Goal: Check status

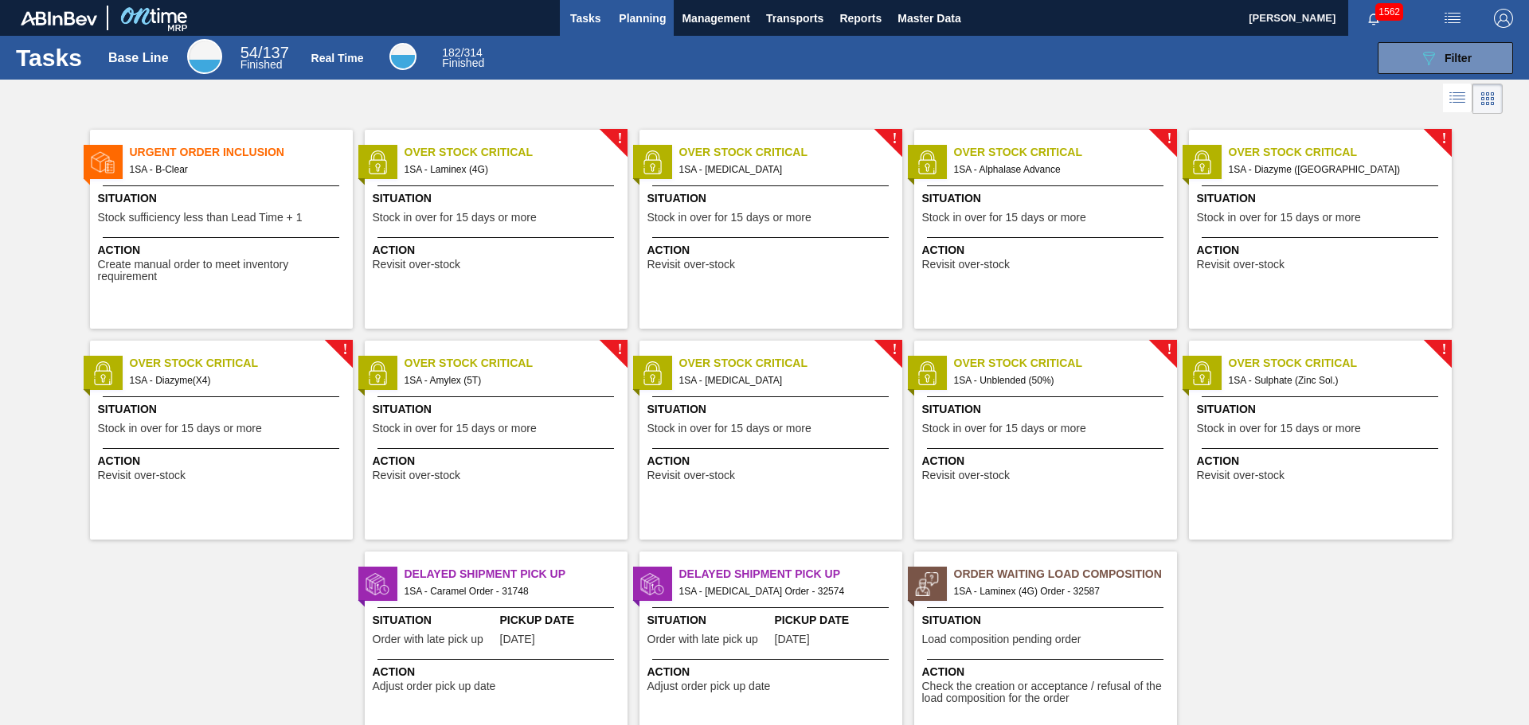
click at [653, 21] on span "Planning" at bounding box center [642, 18] width 47 height 19
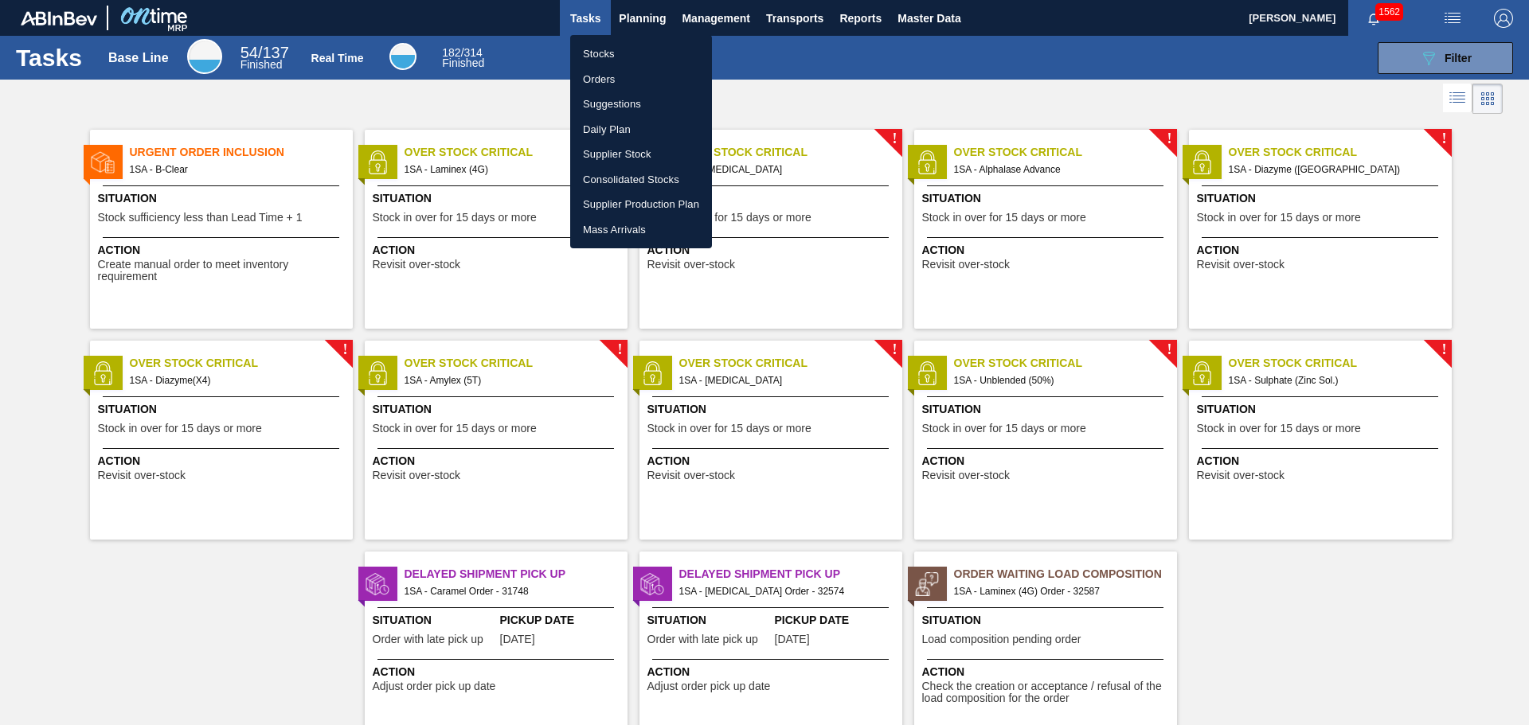
click at [617, 81] on li "Orders" at bounding box center [641, 79] width 142 height 25
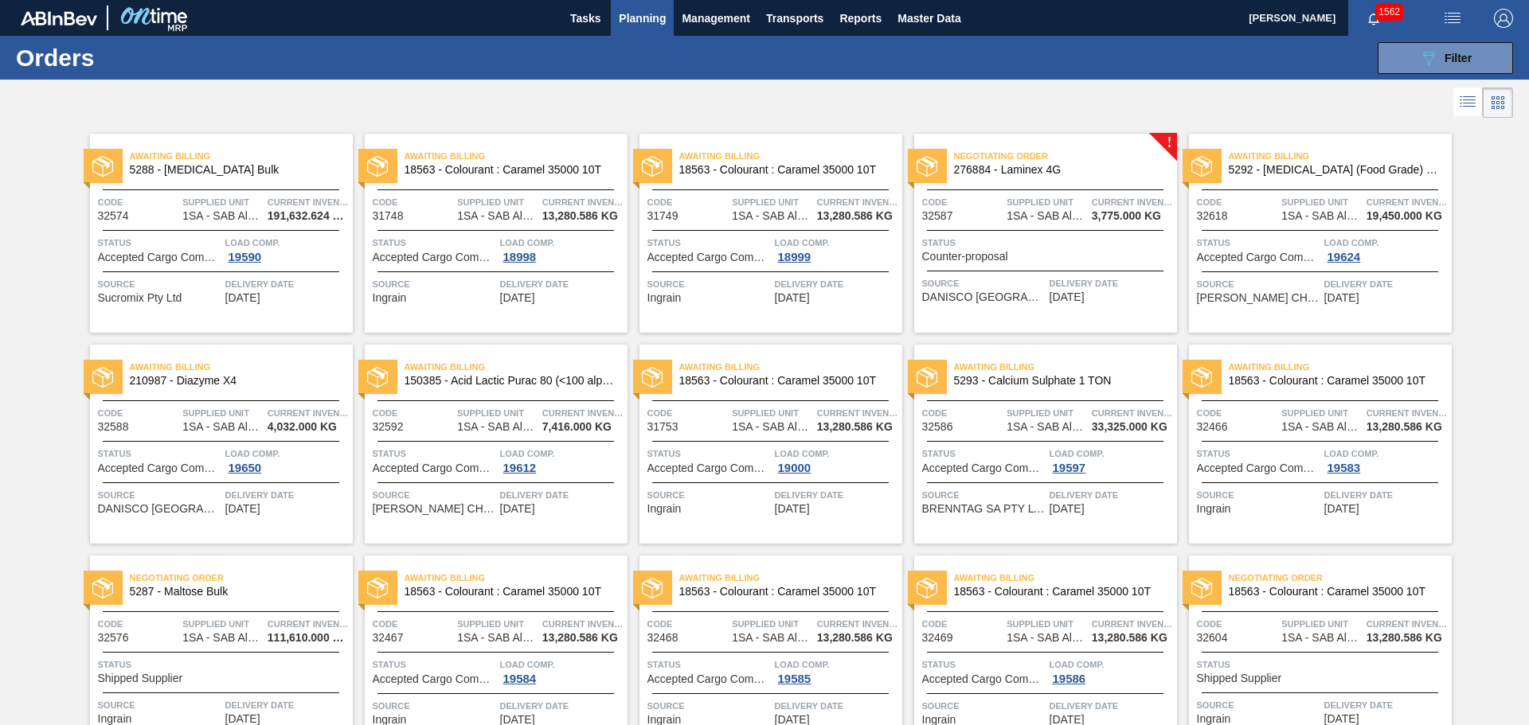
click at [237, 660] on span "Status" at bounding box center [223, 665] width 251 height 16
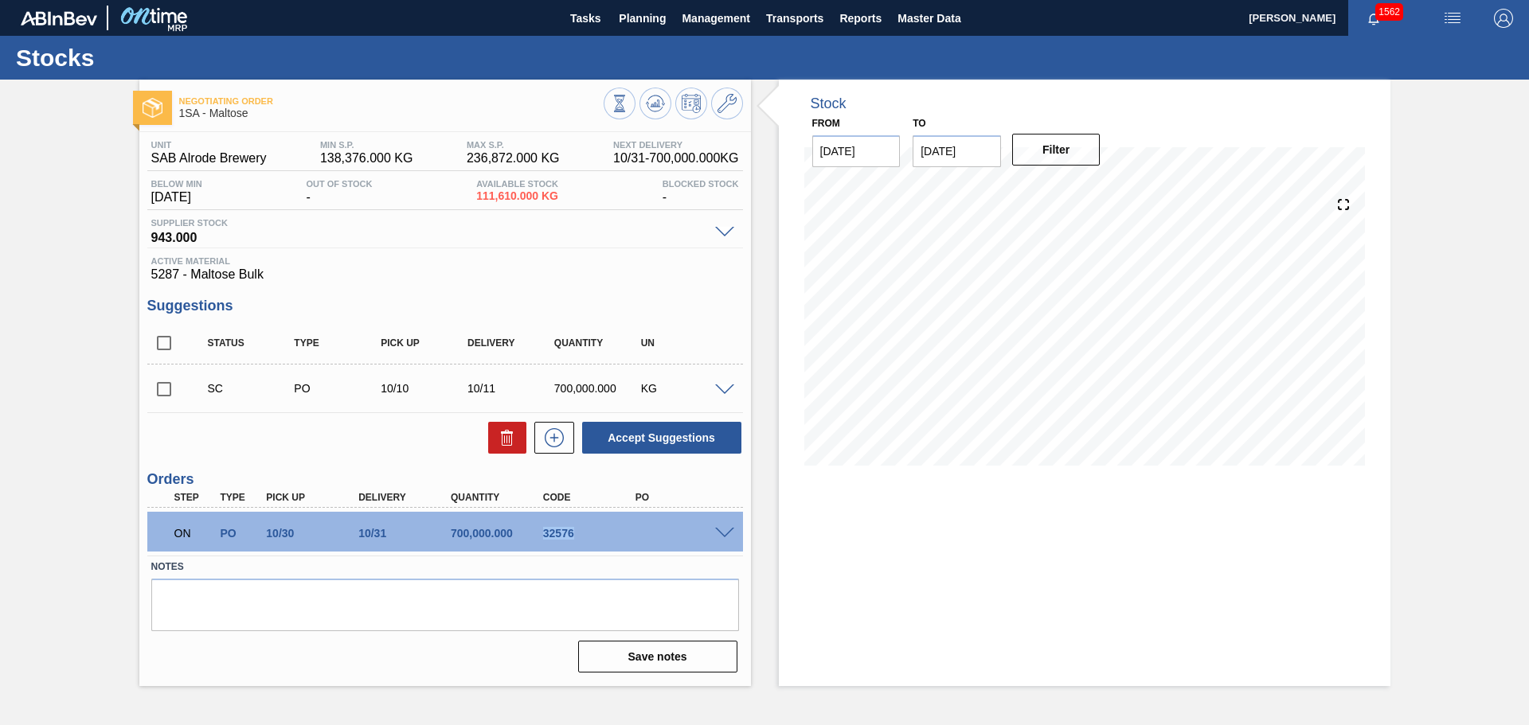
drag, startPoint x: 544, startPoint y: 533, endPoint x: 579, endPoint y: 525, distance: 36.1
click at [579, 525] on div "ON PO 10/30 10/31 700,000.000 32576" at bounding box center [440, 532] width 553 height 32
copy div "32576"
